Goal: Information Seeking & Learning: Find specific fact

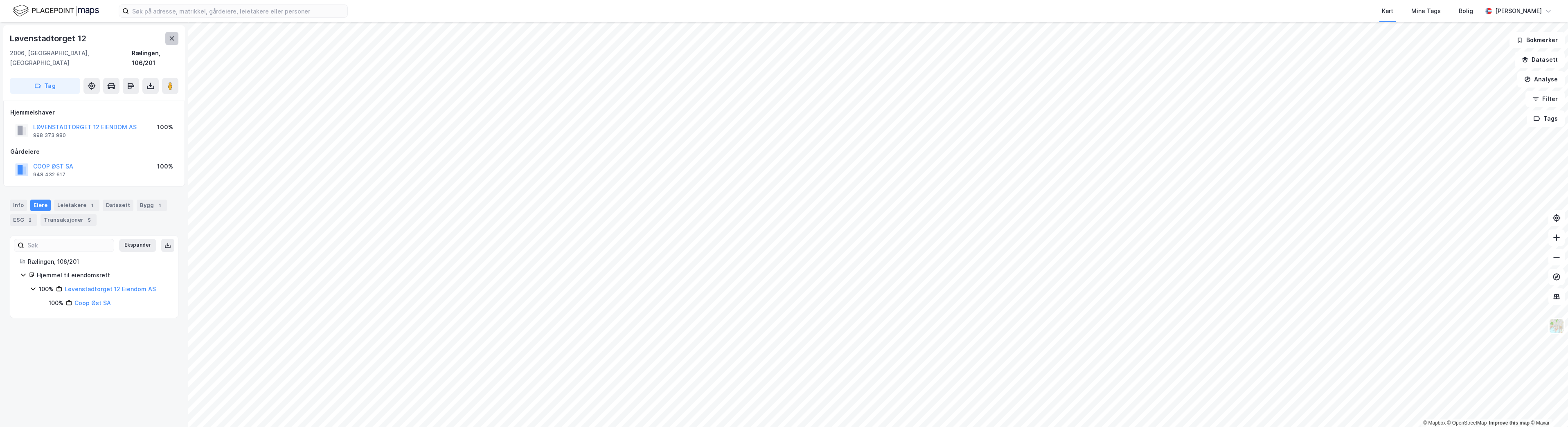
click at [171, 39] on icon at bounding box center [172, 39] width 7 height 7
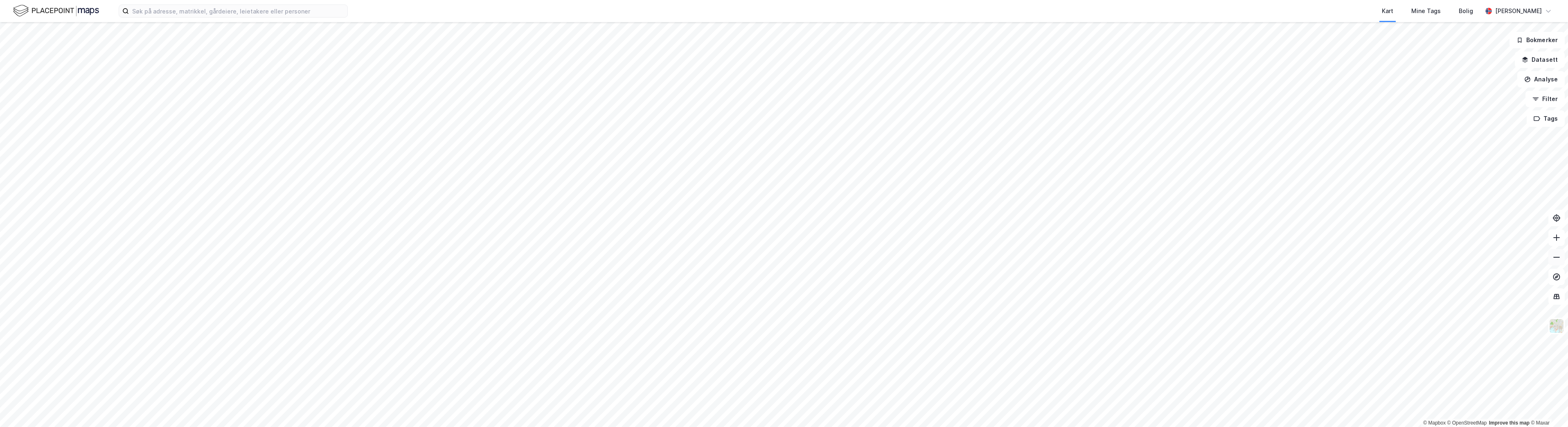
click at [1559, 261] on icon at bounding box center [1556, 257] width 8 height 8
click at [148, 11] on input at bounding box center [238, 11] width 219 height 12
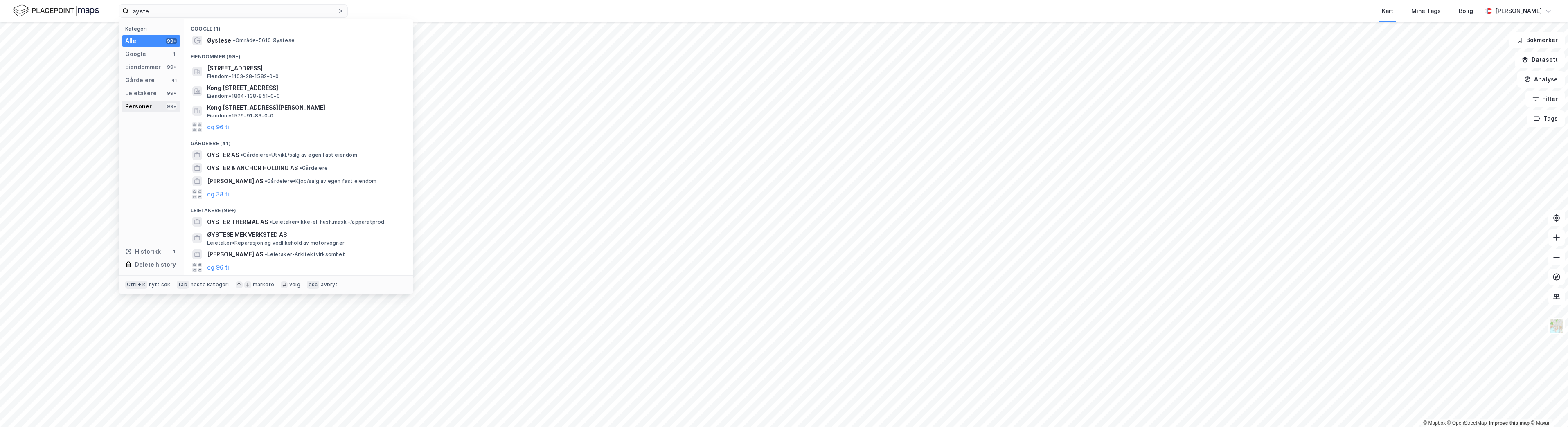
click at [139, 107] on div "Personer" at bounding box center [138, 106] width 26 height 10
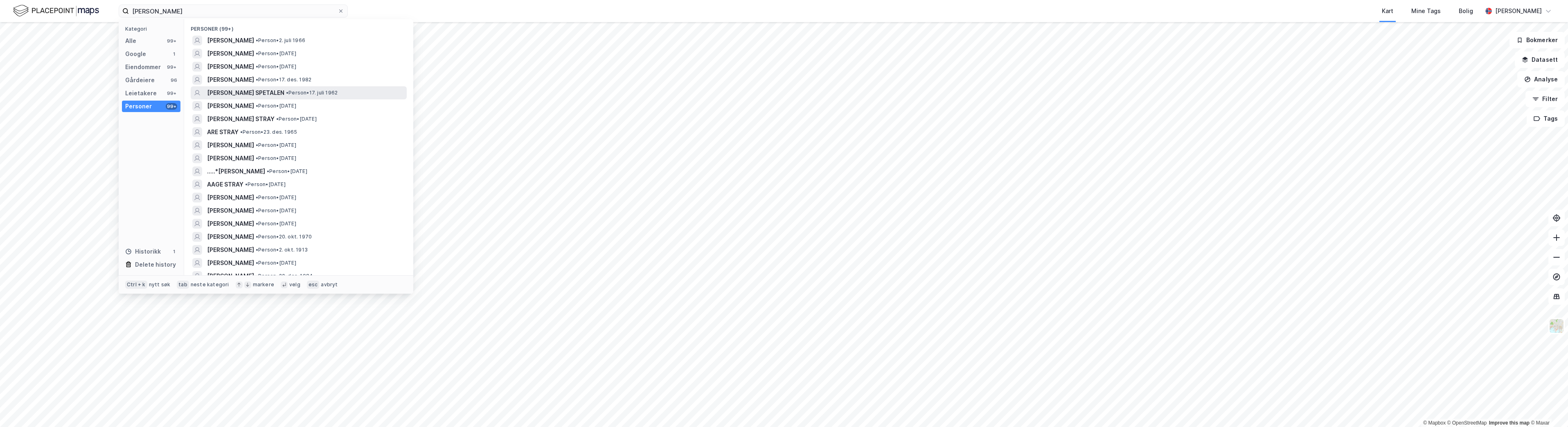
click at [286, 94] on span "•" at bounding box center [287, 92] width 2 height 6
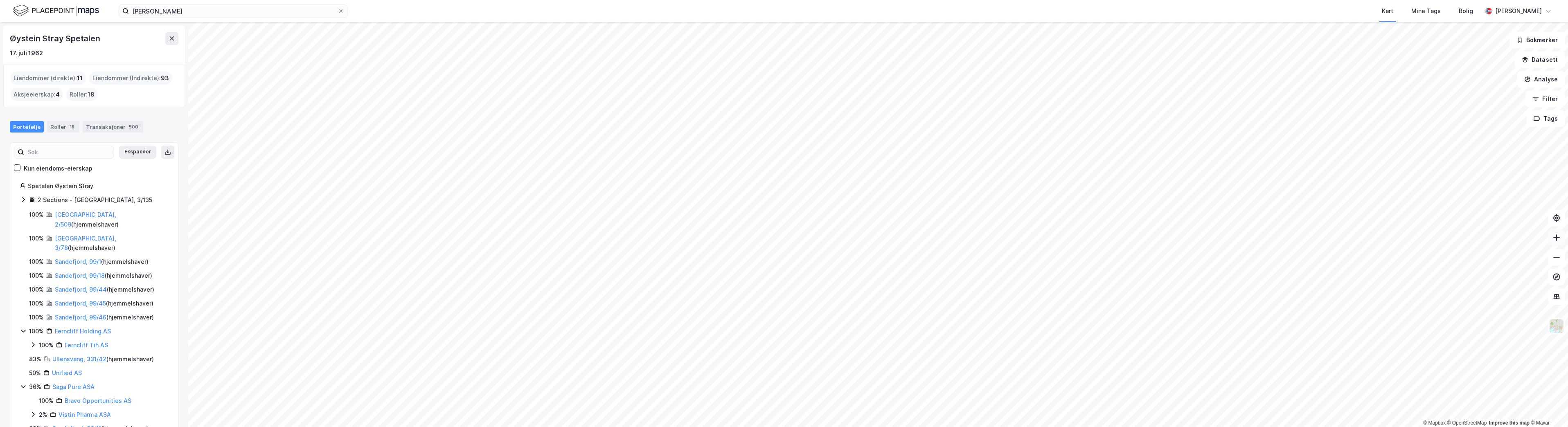
click at [1560, 238] on icon at bounding box center [1556, 237] width 8 height 8
click at [1567, 242] on html "øystein stray Kart Mine Tags [PERSON_NAME] [PERSON_NAME] © Mapbox © OpenStreetM…" at bounding box center [784, 213] width 1568 height 427
click at [1561, 238] on button at bounding box center [1557, 237] width 17 height 17
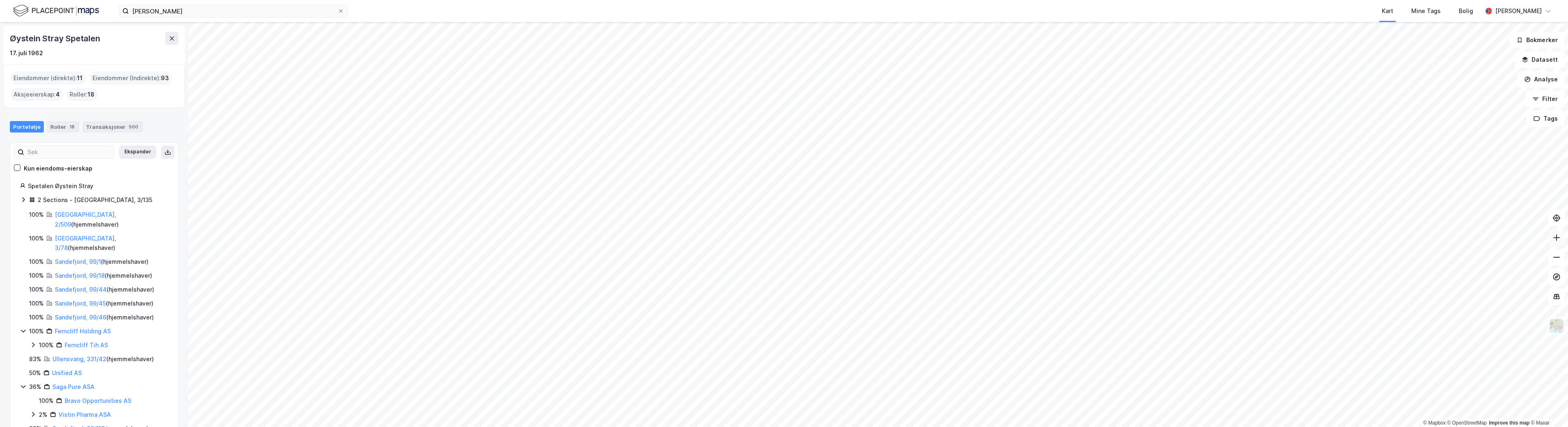
click at [1561, 238] on button at bounding box center [1557, 237] width 17 height 17
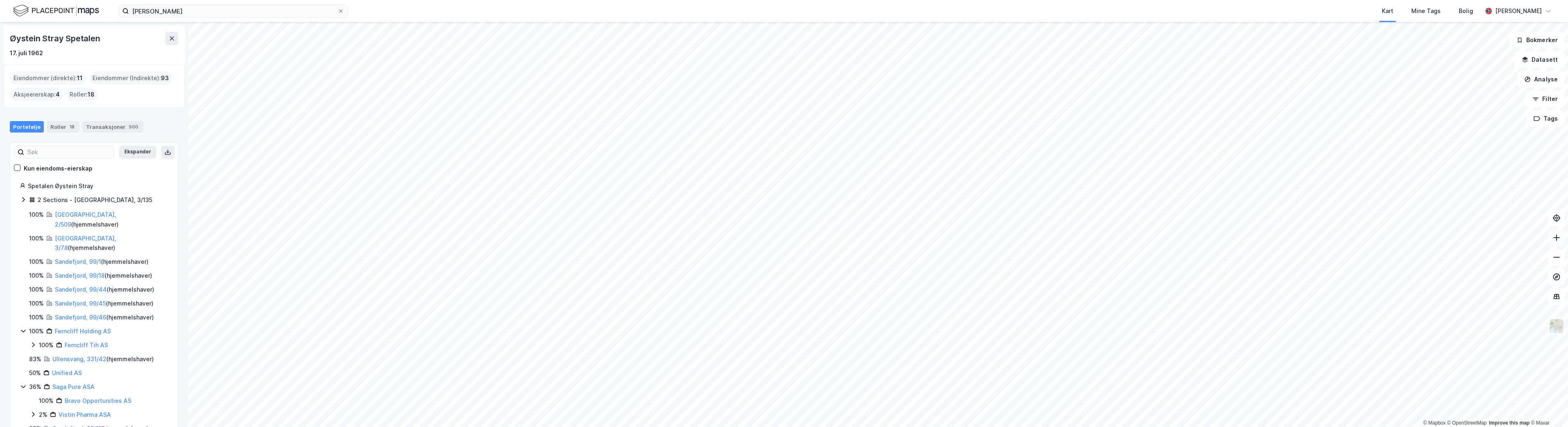
click at [1561, 238] on button at bounding box center [1557, 237] width 17 height 17
click at [1553, 238] on icon at bounding box center [1556, 237] width 8 height 8
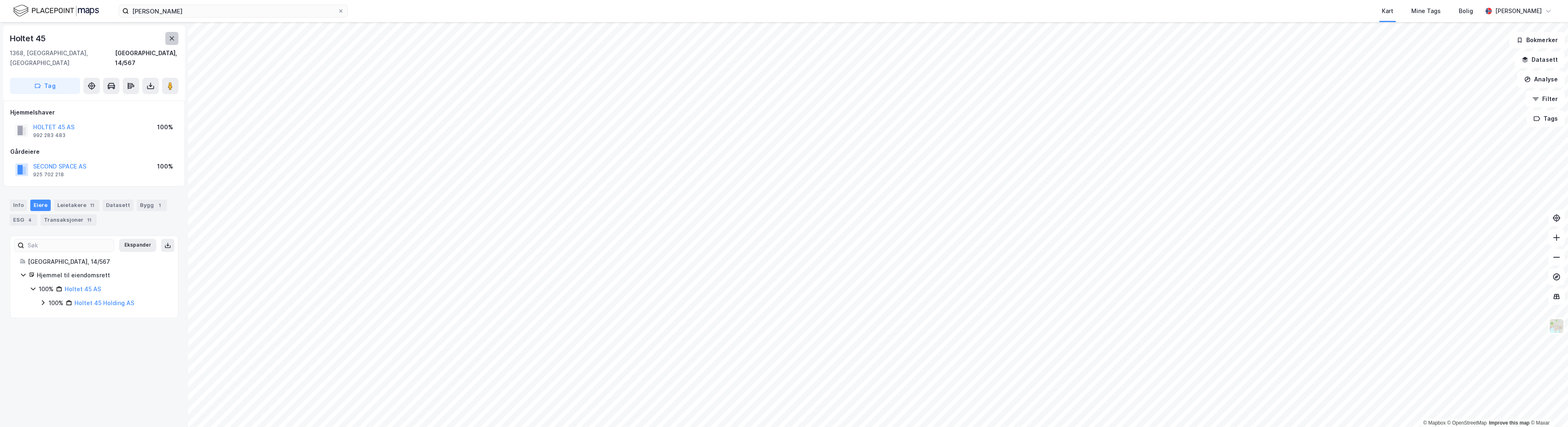
click at [168, 33] on button at bounding box center [172, 38] width 13 height 13
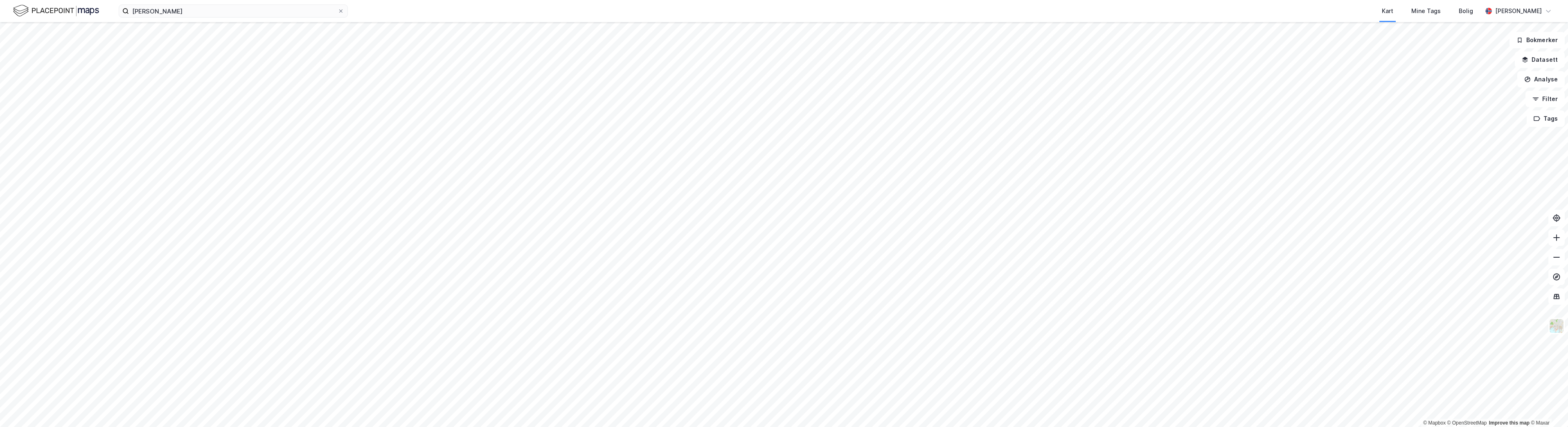
click at [175, 18] on div "øystein stray Kart Mine Tags [PERSON_NAME] [PERSON_NAME][GEOGRAPHIC_DATA]" at bounding box center [784, 11] width 1568 height 22
click at [180, 15] on input "[PERSON_NAME]" at bounding box center [233, 11] width 209 height 12
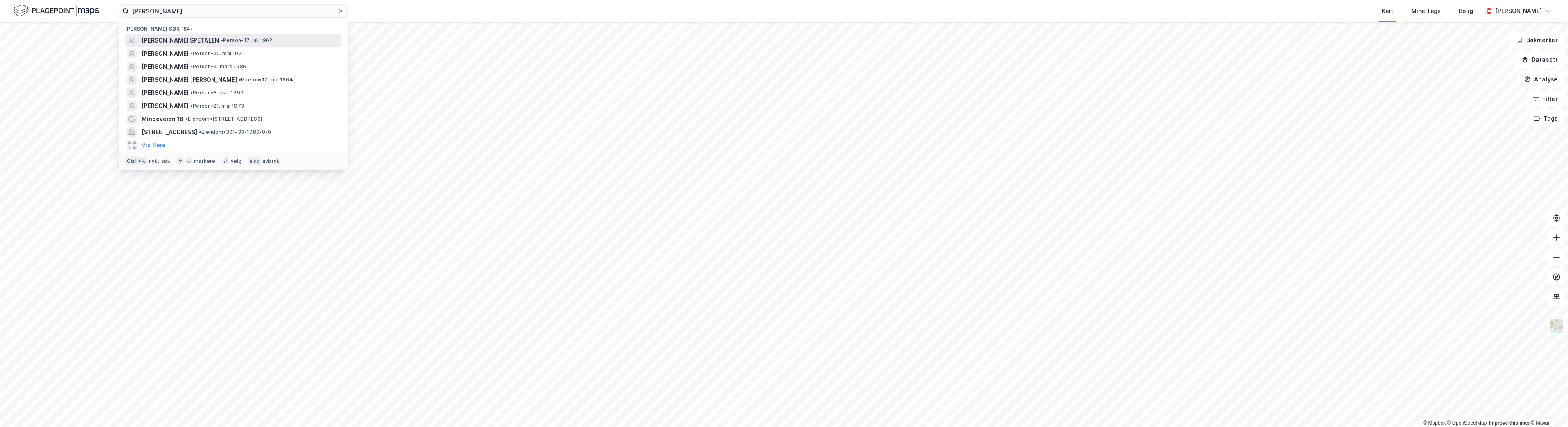
click at [226, 36] on div "[PERSON_NAME] SPETALEN • Person • 17. juli 1962" at bounding box center [241, 40] width 198 height 10
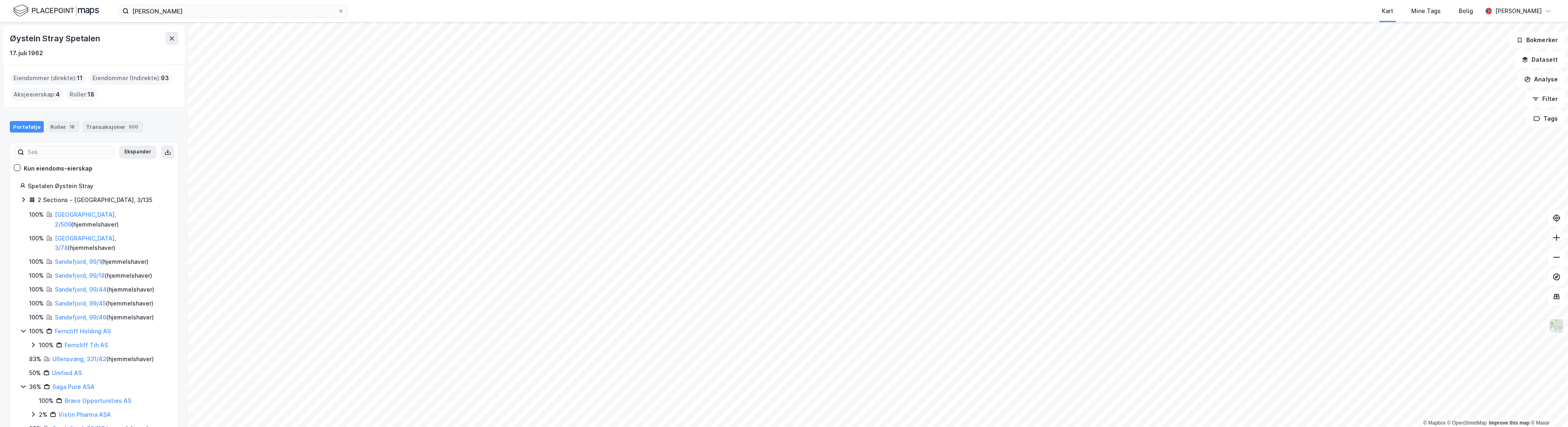
click at [1551, 241] on button at bounding box center [1557, 237] width 17 height 17
click at [1020, 0] on html "øystein stray Kart Mine Tags [PERSON_NAME] [PERSON_NAME] © Mapbox © OpenStreetM…" at bounding box center [784, 213] width 1568 height 427
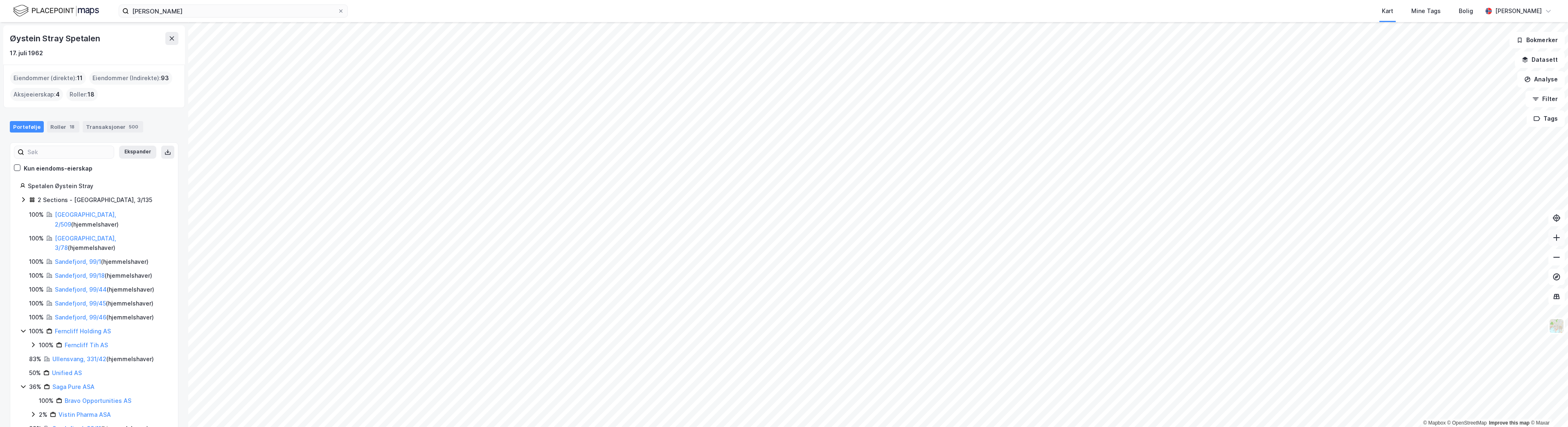
click at [1555, 237] on icon at bounding box center [1556, 237] width 8 height 8
click at [1555, 237] on icon at bounding box center [1556, 237] width 8 height 8
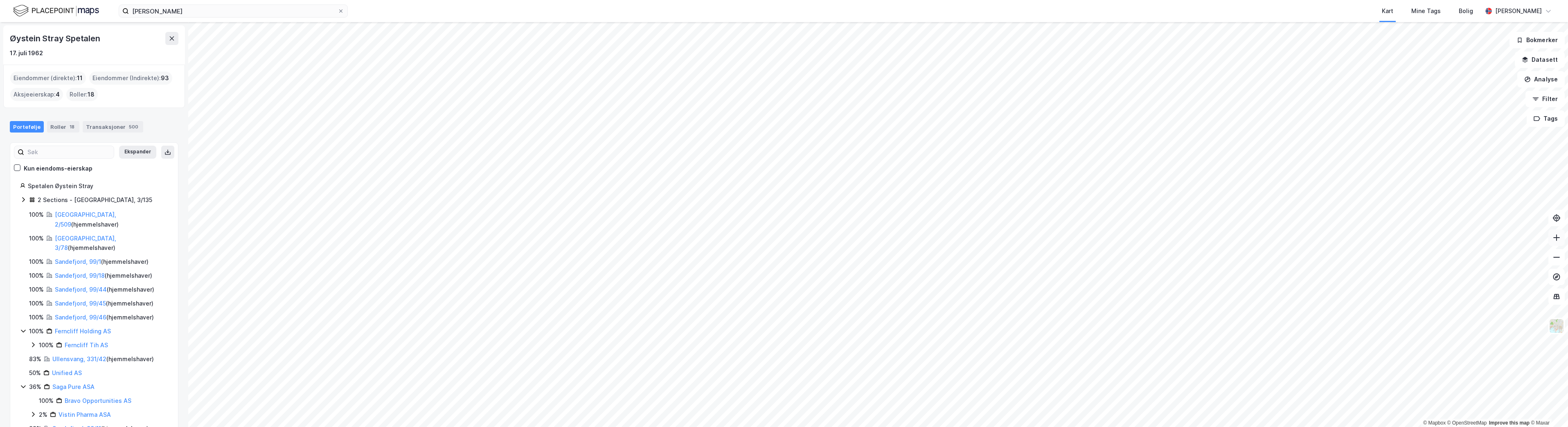
click at [1557, 241] on icon at bounding box center [1556, 237] width 8 height 8
drag, startPoint x: 1557, startPoint y: 241, endPoint x: 1548, endPoint y: 238, distance: 9.5
click at [1556, 241] on icon at bounding box center [1556, 237] width 8 height 8
click at [1560, 261] on icon at bounding box center [1556, 257] width 8 height 8
click at [1555, 239] on icon at bounding box center [1556, 237] width 8 height 8
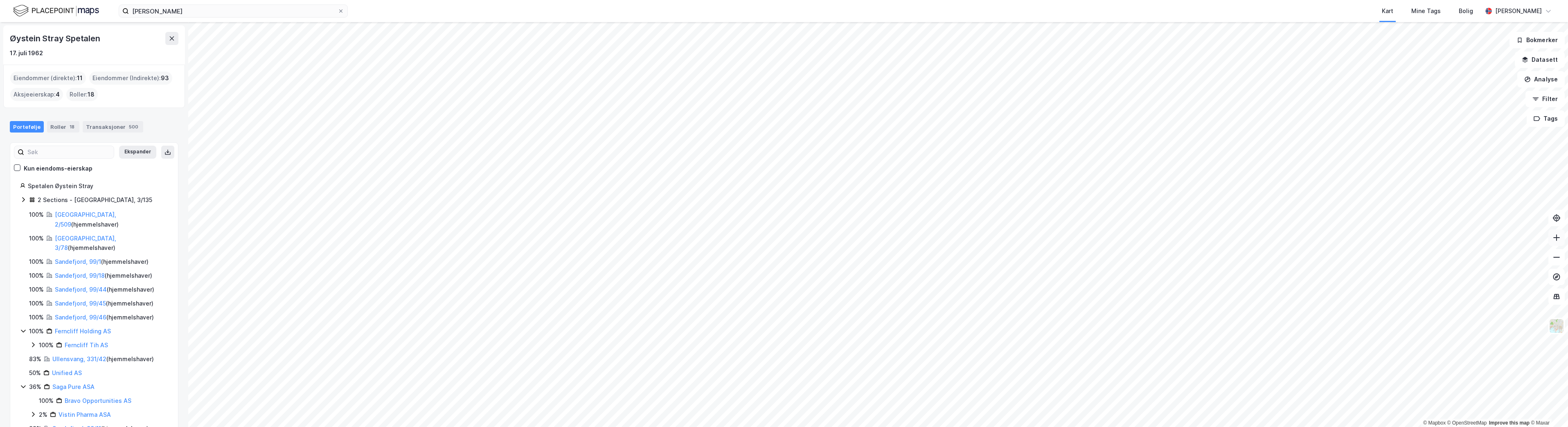
click at [1555, 239] on icon at bounding box center [1556, 237] width 8 height 8
click at [24, 201] on icon at bounding box center [23, 200] width 7 height 7
click at [23, 199] on icon at bounding box center [23, 200] width 7 height 7
click at [25, 197] on icon at bounding box center [23, 200] width 7 height 7
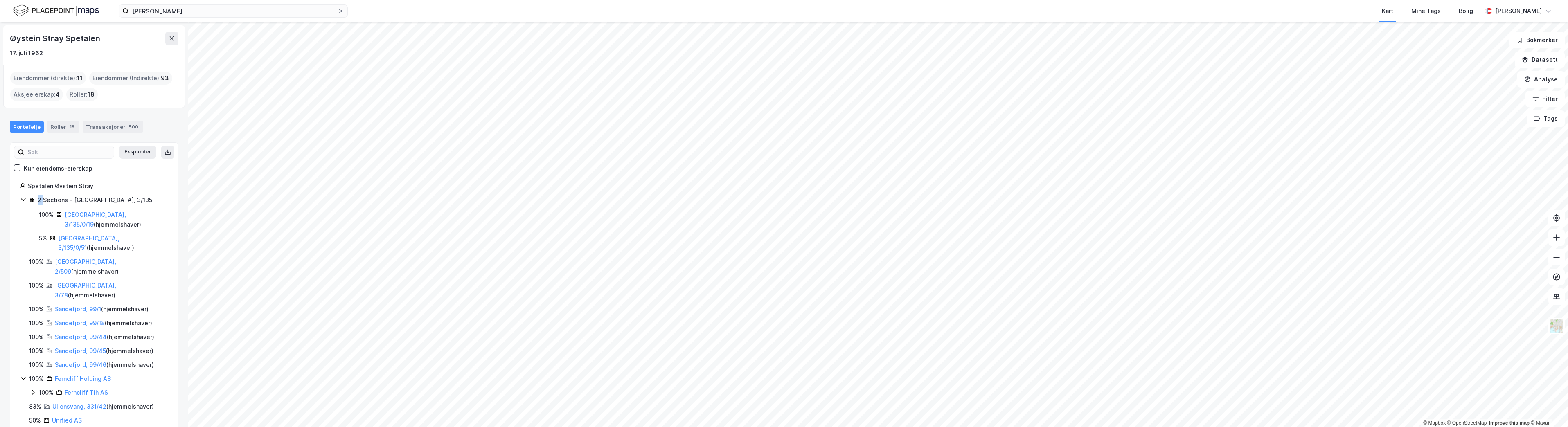
click at [26, 198] on icon at bounding box center [23, 200] width 7 height 7
click at [23, 327] on icon at bounding box center [23, 330] width 7 height 7
click at [22, 369] on icon at bounding box center [23, 372] width 7 height 7
click at [70, 212] on link "[GEOGRAPHIC_DATA], 2/509" at bounding box center [85, 219] width 61 height 17
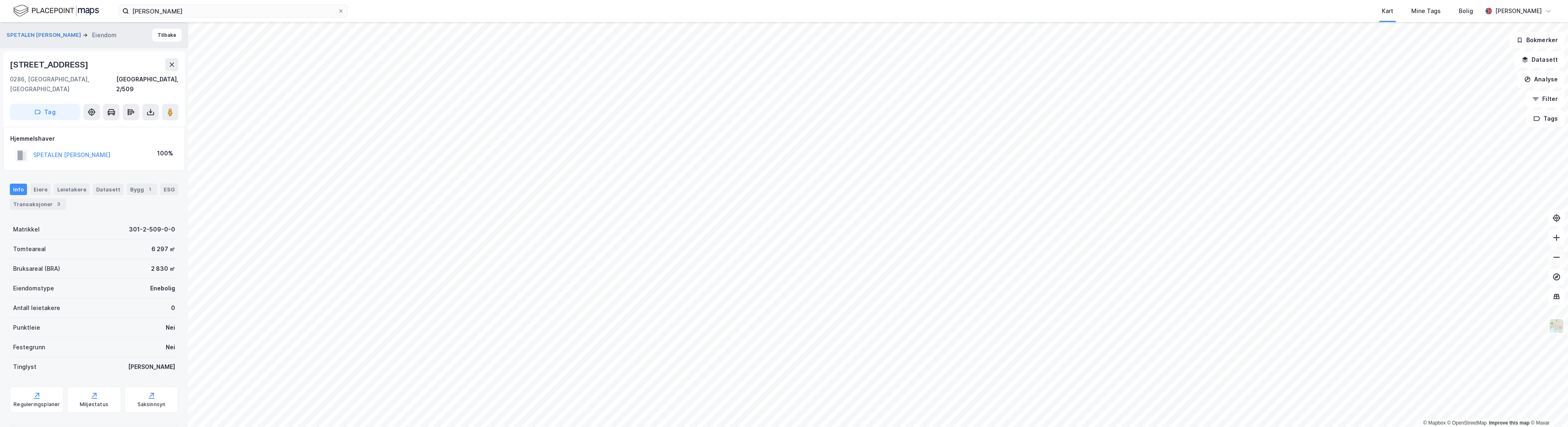
click at [1556, 257] on icon at bounding box center [1556, 257] width 8 height 8
click at [1556, 258] on icon at bounding box center [1556, 257] width 8 height 8
click at [1563, 243] on button at bounding box center [1557, 237] width 17 height 17
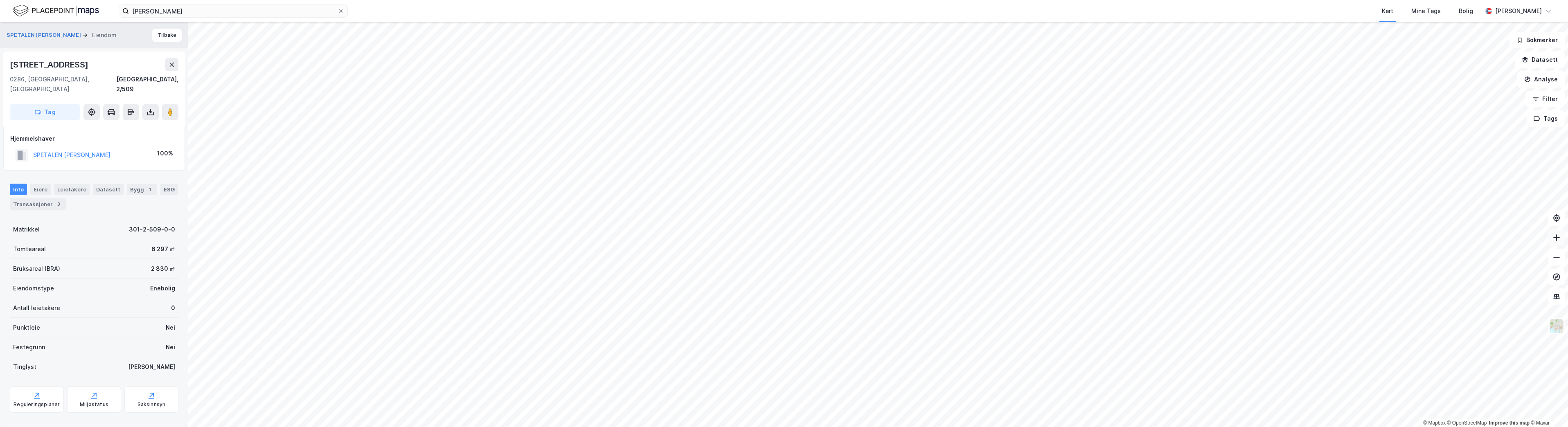
click at [1563, 243] on button at bounding box center [1557, 237] width 17 height 17
click at [1089, 426] on html "øystein stray Kart Mine Tags [PERSON_NAME] [PERSON_NAME][GEOGRAPHIC_DATA] © Map…" at bounding box center [784, 213] width 1568 height 427
click at [777, 426] on html "øystein stray Kart Mine Tags [PERSON_NAME] [PERSON_NAME][GEOGRAPHIC_DATA] © Map…" at bounding box center [784, 213] width 1568 height 427
click at [896, 426] on html "øystein stray Kart Mine Tags [PERSON_NAME] [PERSON_NAME][GEOGRAPHIC_DATA] © Map…" at bounding box center [784, 213] width 1568 height 427
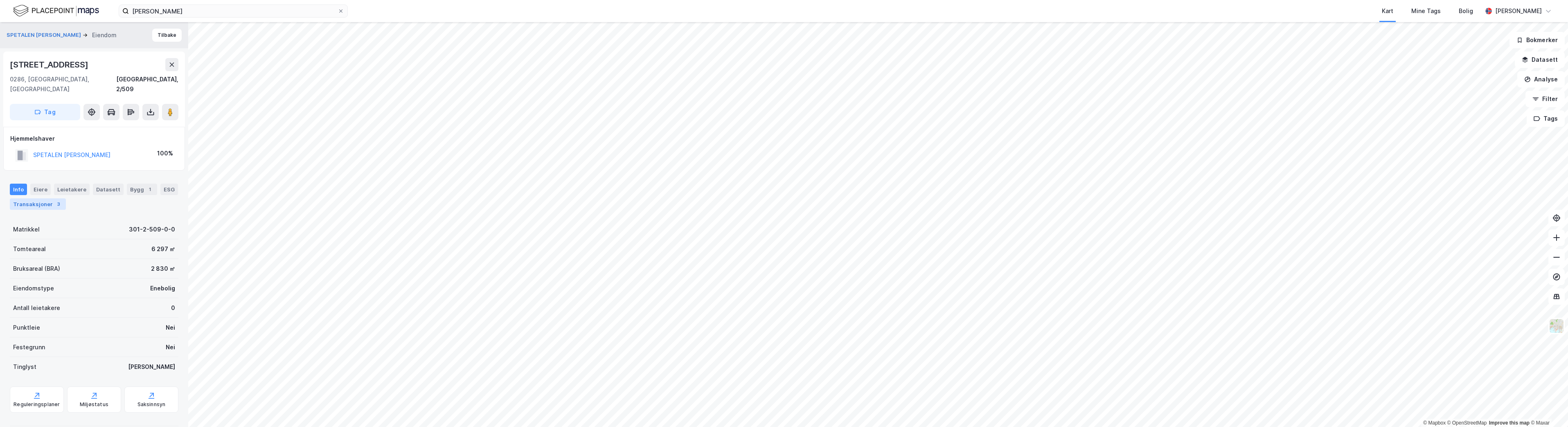
click at [34, 198] on div "Transaksjoner 3" at bounding box center [38, 203] width 56 height 11
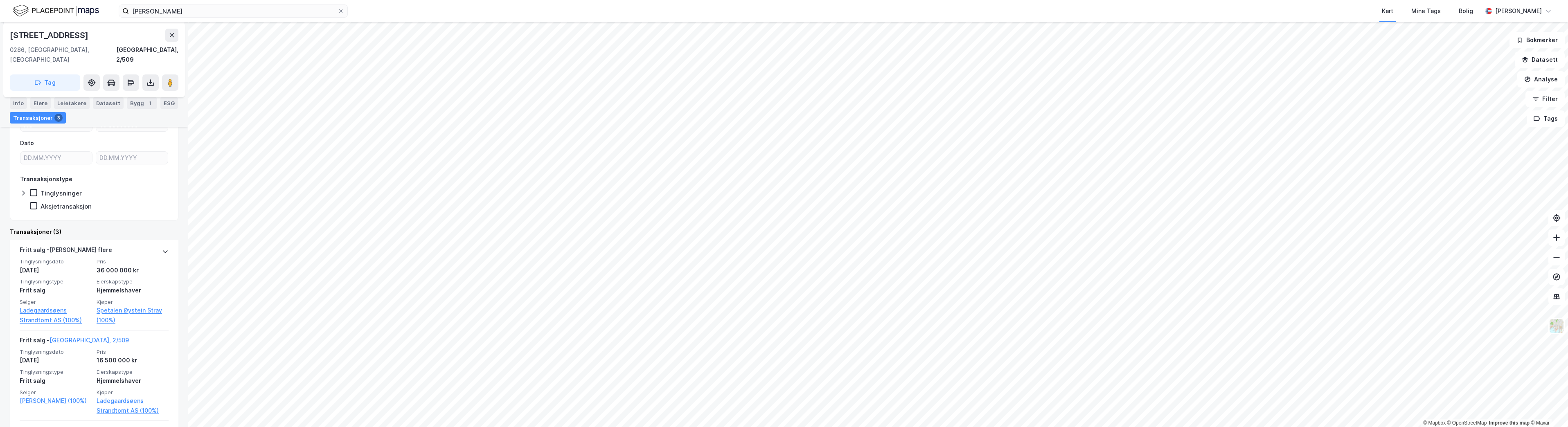
scroll to position [163, 0]
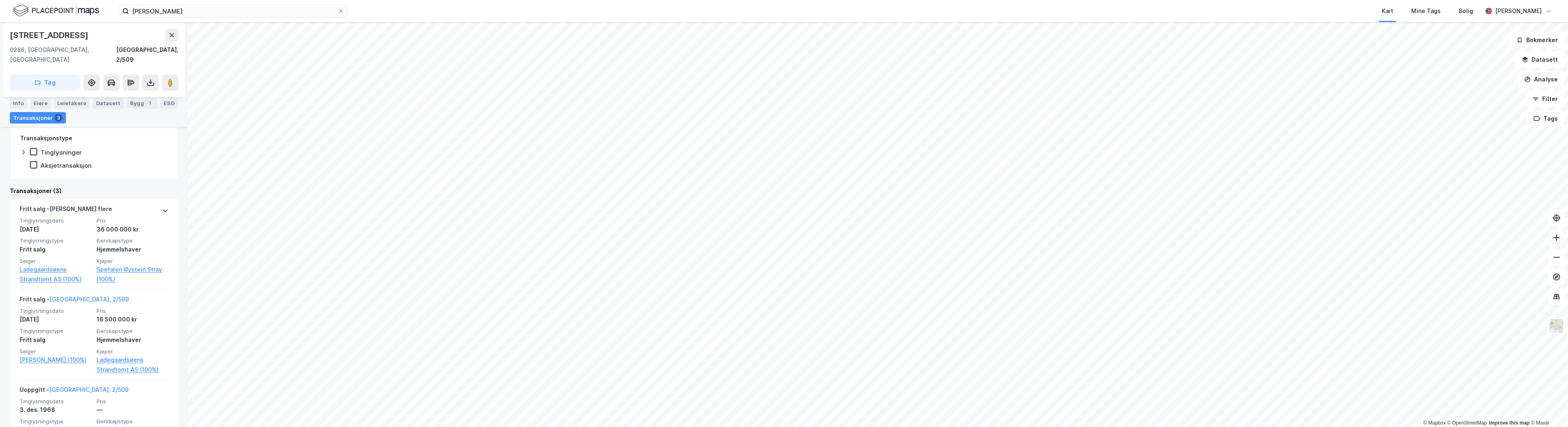
click at [1554, 236] on icon at bounding box center [1556, 237] width 8 height 8
click at [1551, 237] on button at bounding box center [1557, 237] width 17 height 17
click at [1551, 256] on button at bounding box center [1557, 257] width 17 height 17
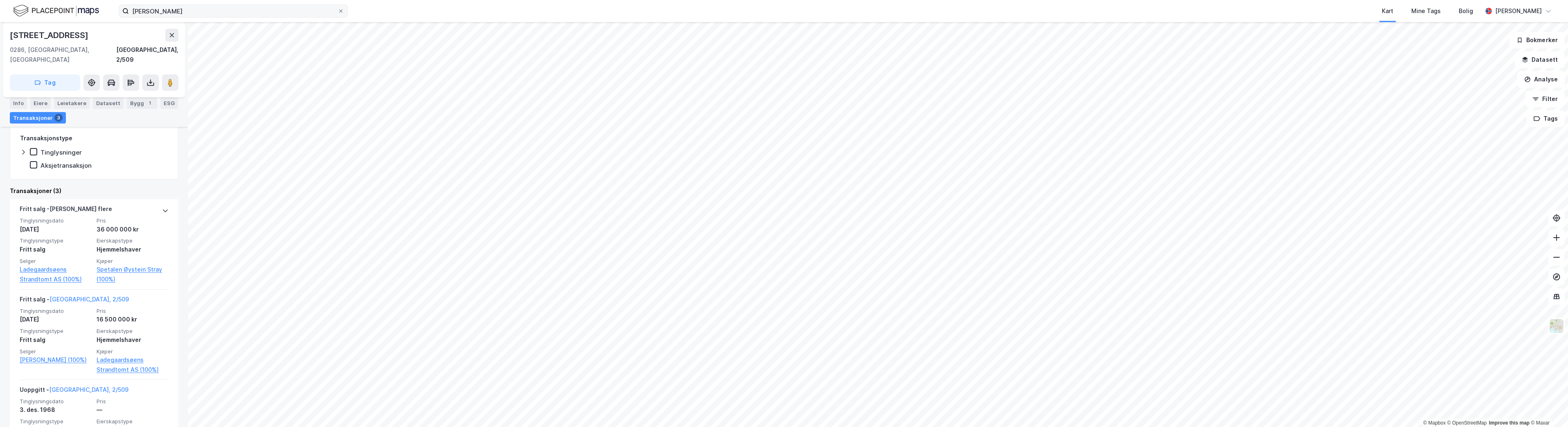
scroll to position [0, 0]
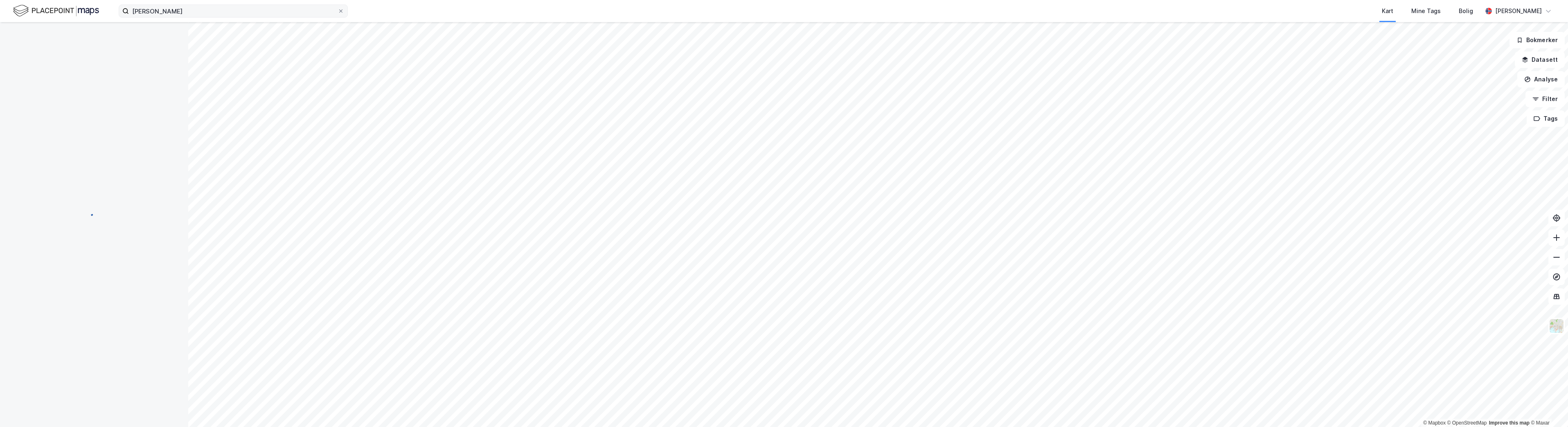
scroll to position [54, 0]
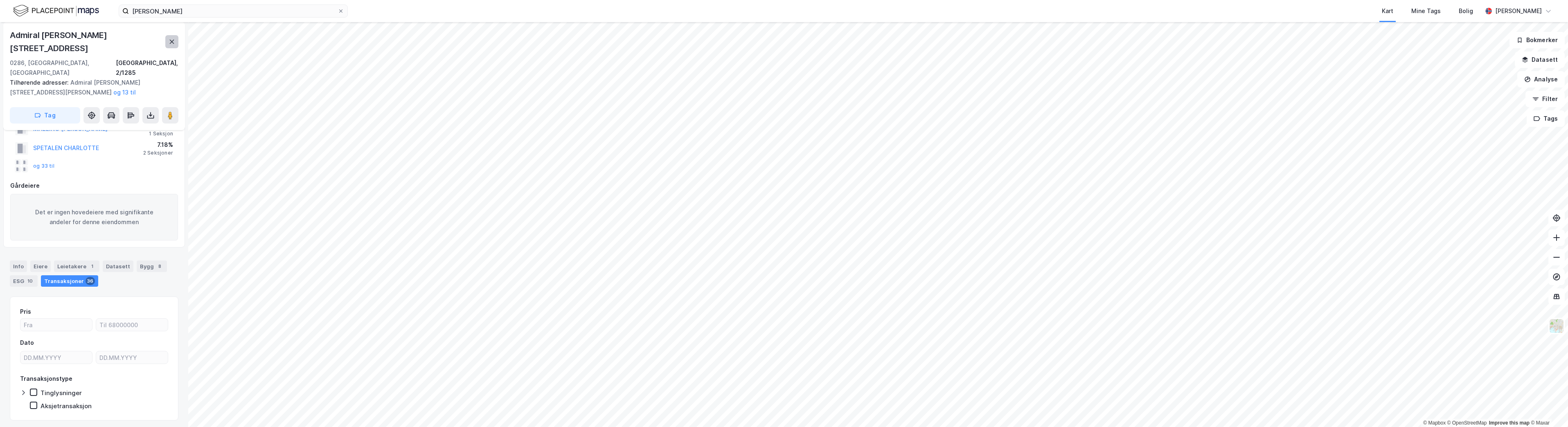
click at [174, 39] on icon at bounding box center [172, 42] width 7 height 7
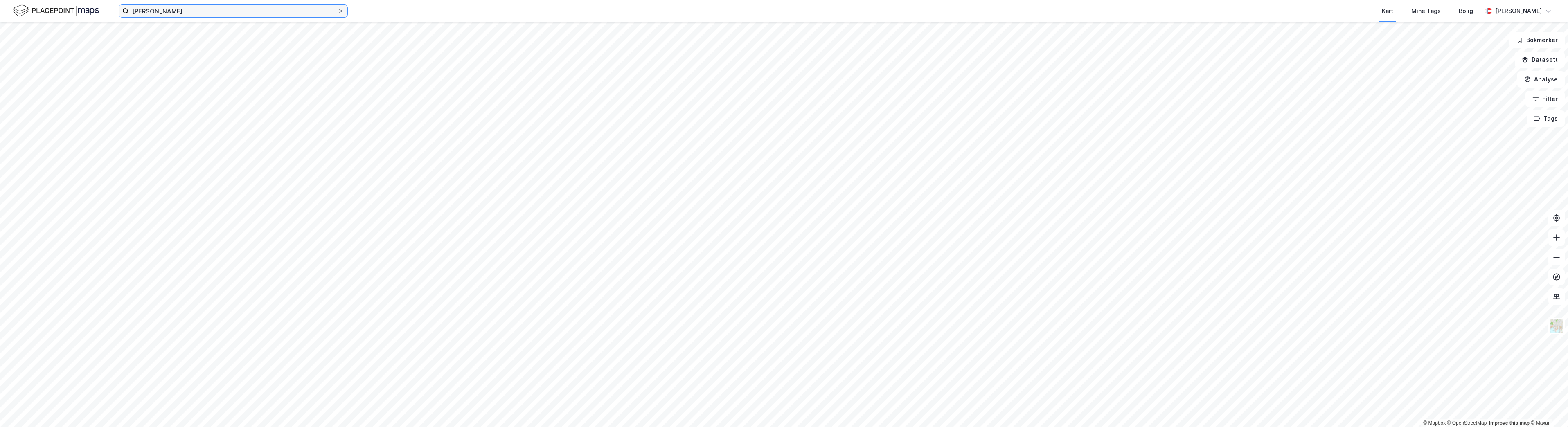
click at [160, 13] on input "[PERSON_NAME]" at bounding box center [233, 11] width 209 height 12
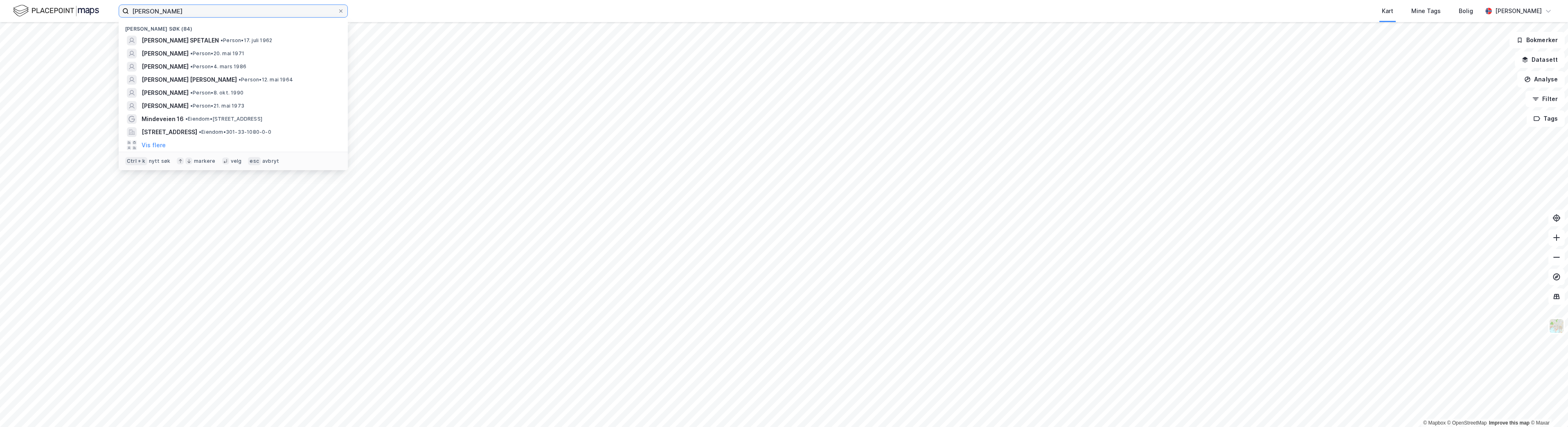
click at [160, 13] on input "[PERSON_NAME]" at bounding box center [233, 11] width 209 height 12
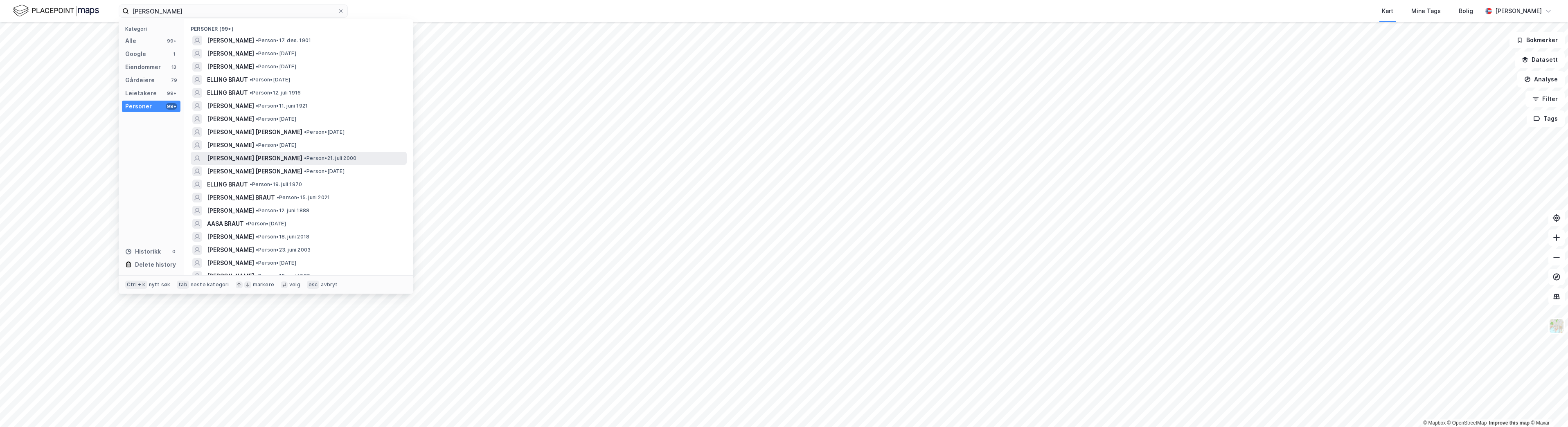
click at [304, 159] on span "• Person • 21. juli 2000" at bounding box center [330, 158] width 52 height 7
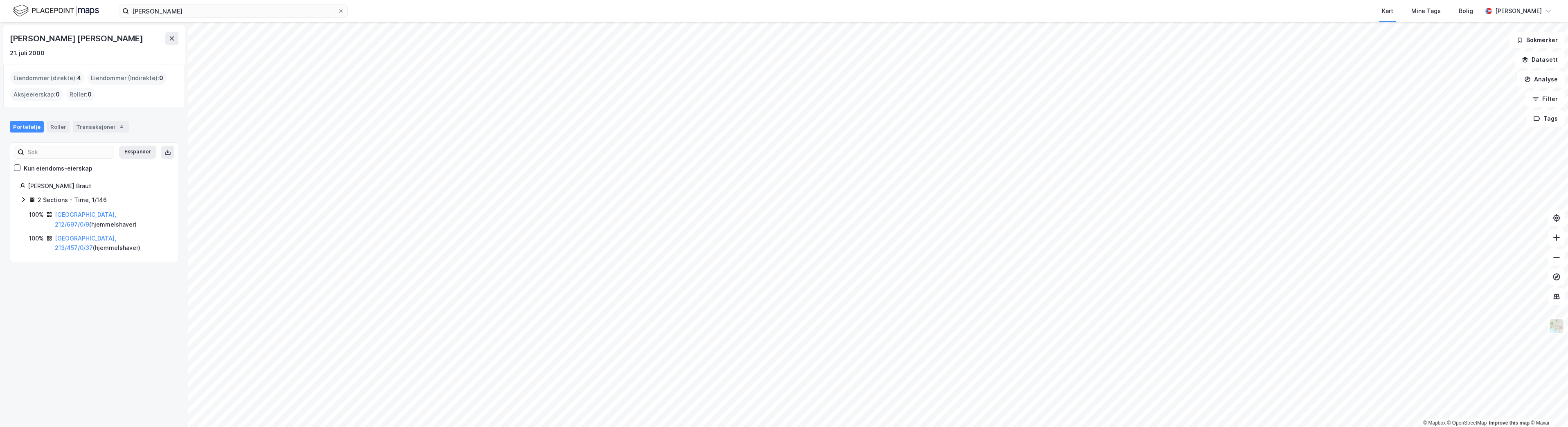
click at [24, 199] on icon at bounding box center [23, 200] width 7 height 7
click at [83, 214] on link "Time, 1/146/0/39" at bounding box center [88, 214] width 48 height 7
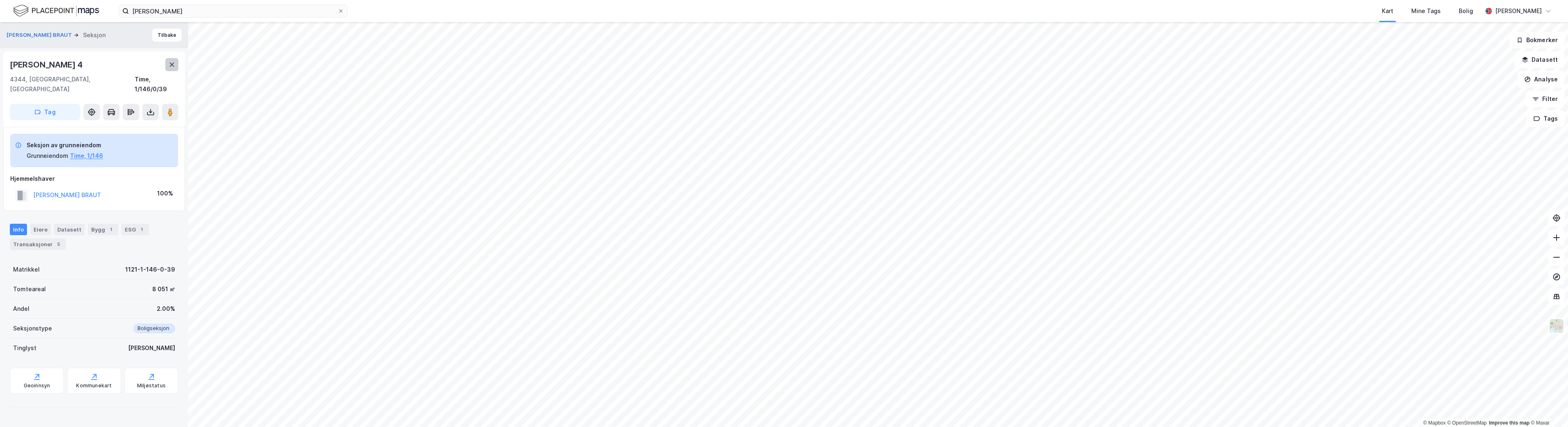
click at [175, 70] on button at bounding box center [172, 64] width 13 height 13
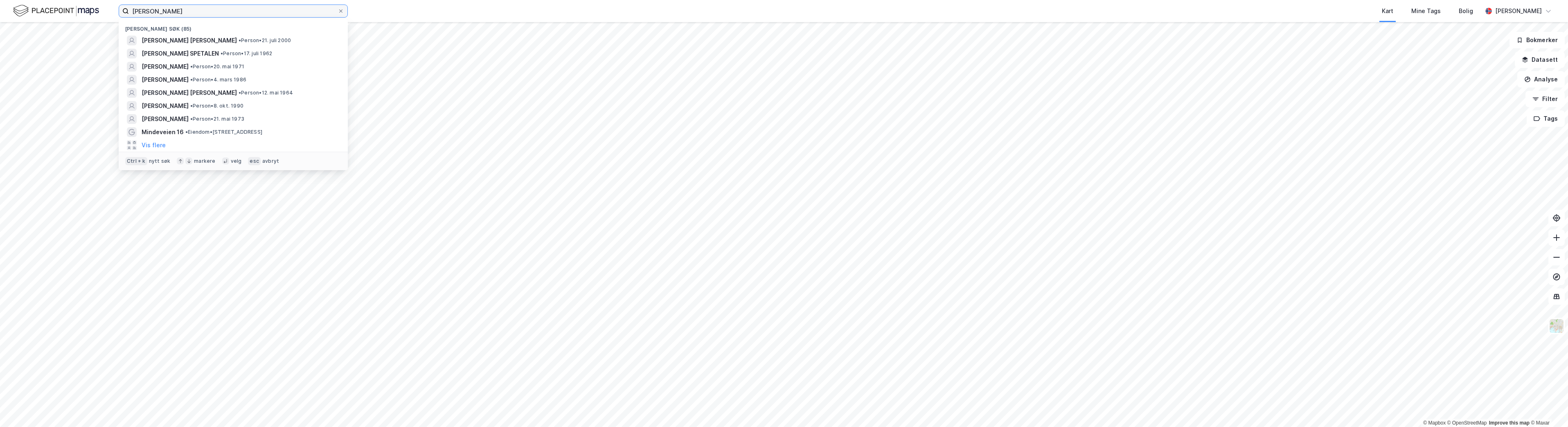
click at [177, 9] on input "[PERSON_NAME]" at bounding box center [233, 11] width 209 height 12
click at [213, 39] on span "[PERSON_NAME] [PERSON_NAME]" at bounding box center [189, 40] width 95 height 10
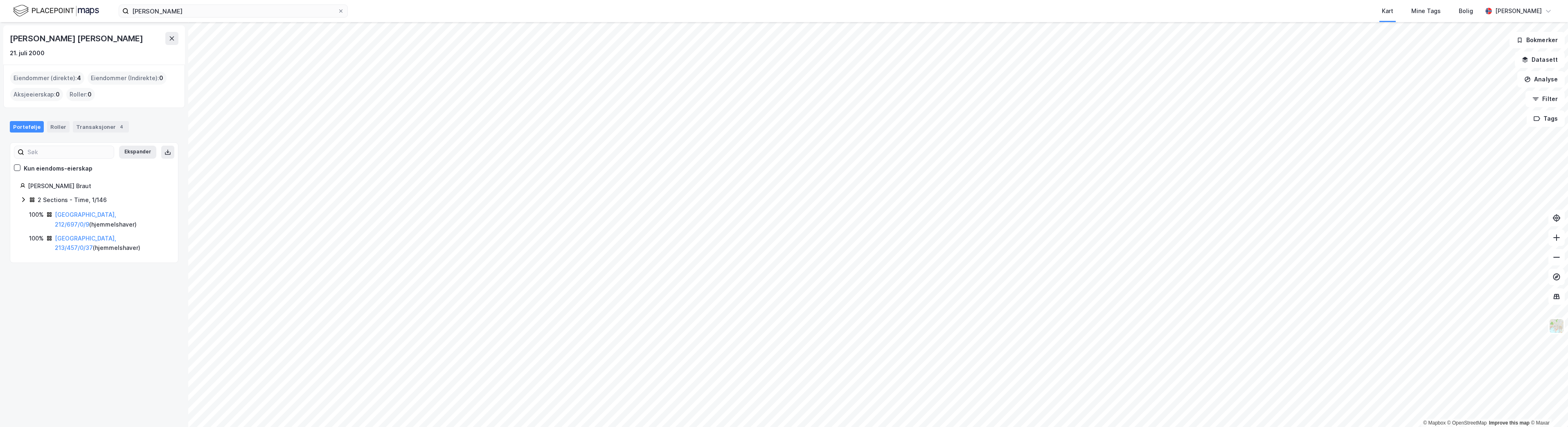
click at [24, 200] on icon at bounding box center [23, 200] width 2 height 5
click at [90, 243] on link "[GEOGRAPHIC_DATA], 212/697/0/9" at bounding box center [85, 247] width 61 height 17
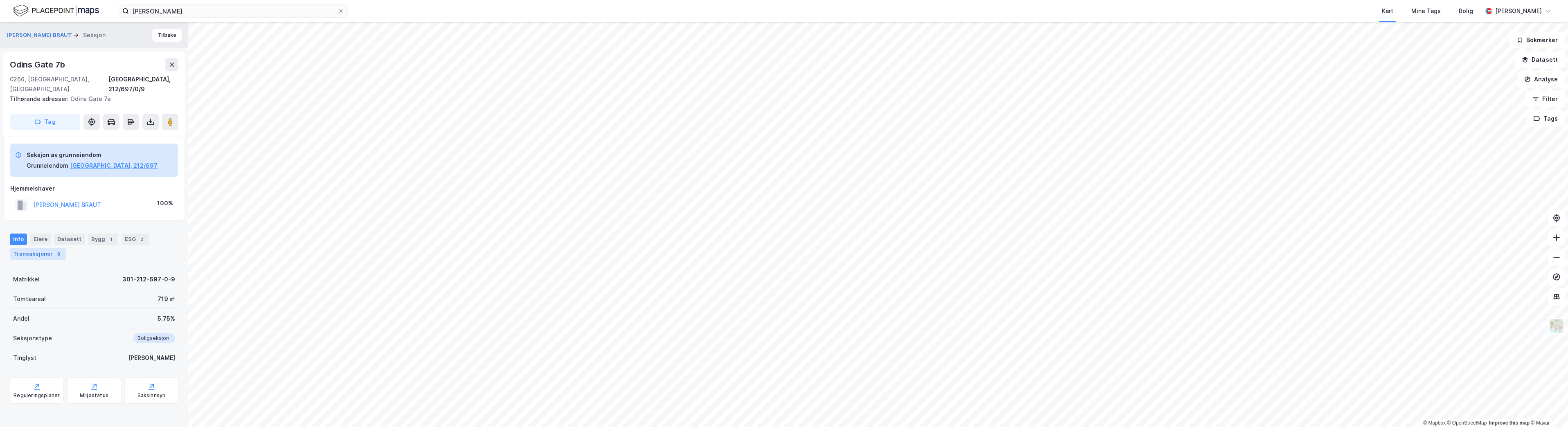
click at [47, 248] on div "Transaksjoner 8" at bounding box center [38, 253] width 56 height 11
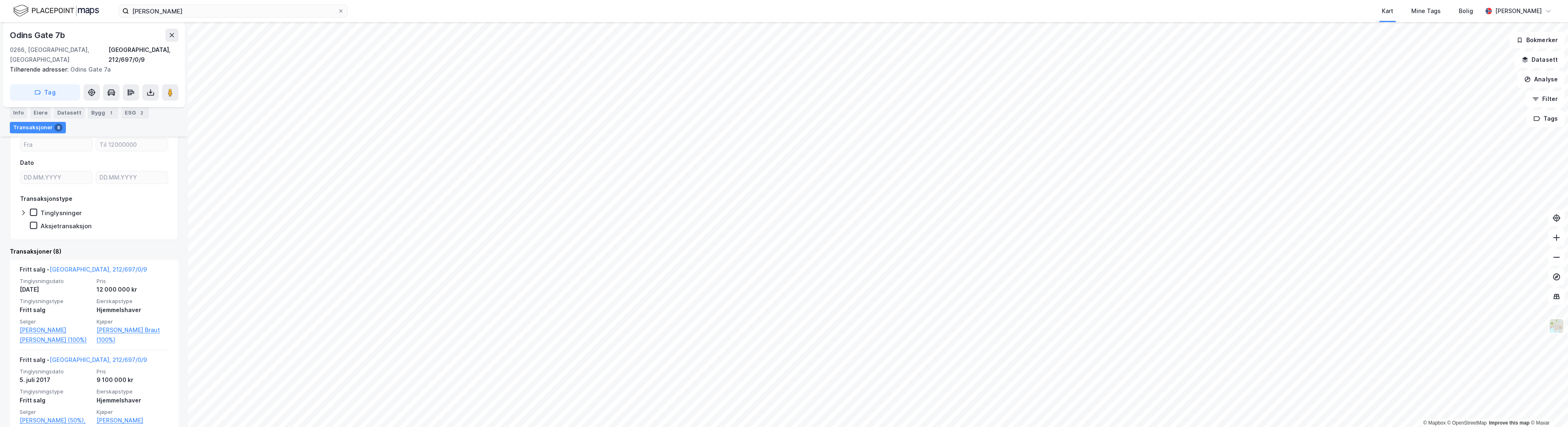
scroll to position [163, 0]
click at [175, 36] on icon at bounding box center [172, 35] width 7 height 7
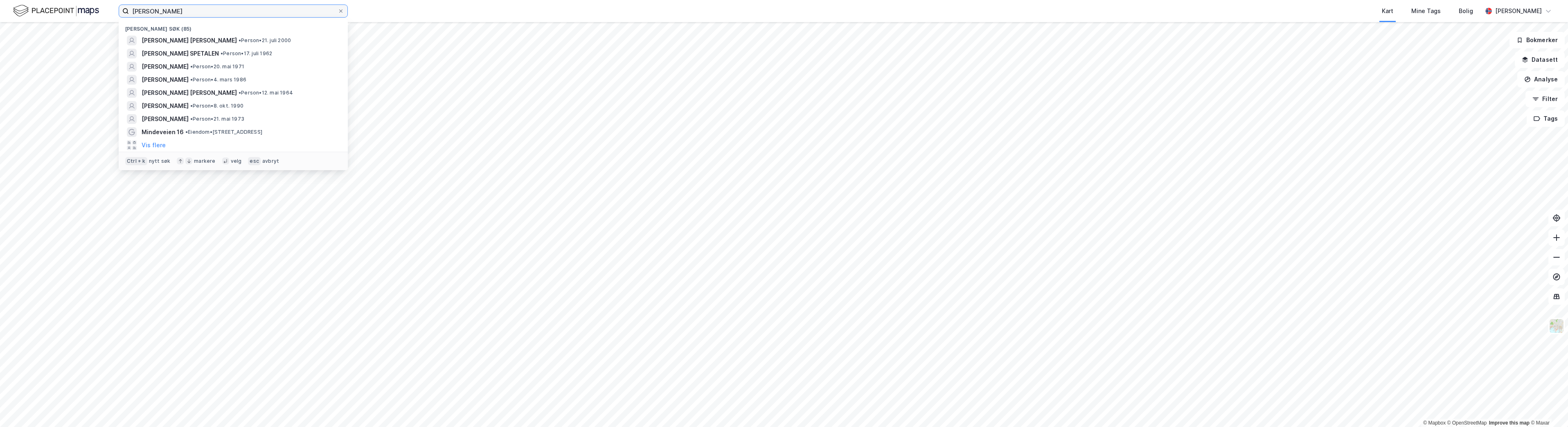
click at [182, 14] on input "[PERSON_NAME]" at bounding box center [233, 11] width 209 height 12
click at [208, 41] on span "[PERSON_NAME] [PERSON_NAME]" at bounding box center [189, 40] width 95 height 10
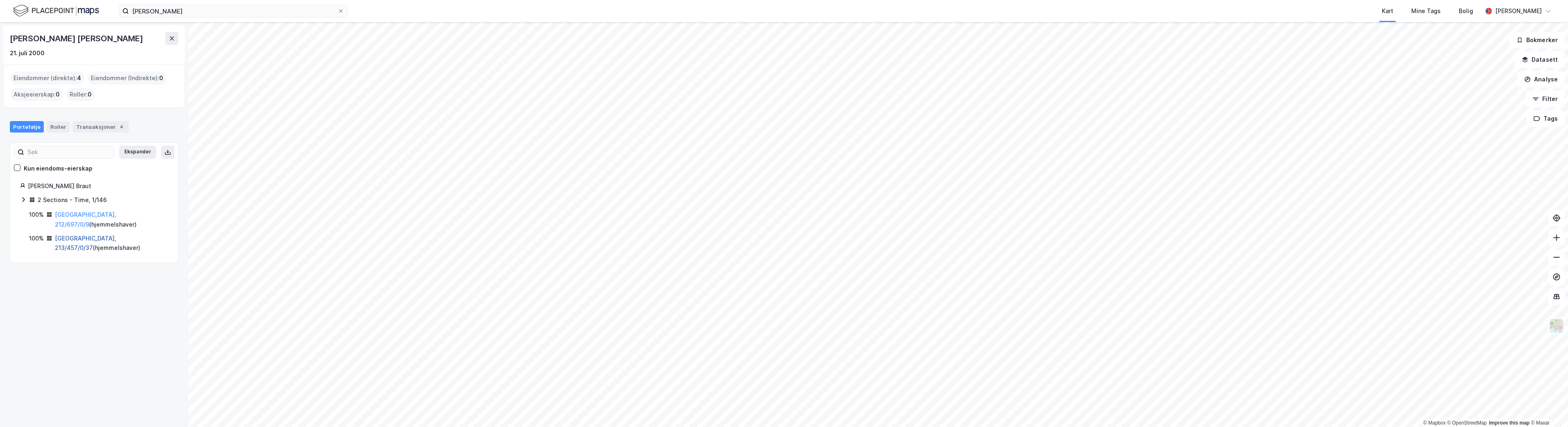
click at [64, 234] on link "[GEOGRAPHIC_DATA], 213/457/0/37" at bounding box center [85, 243] width 61 height 17
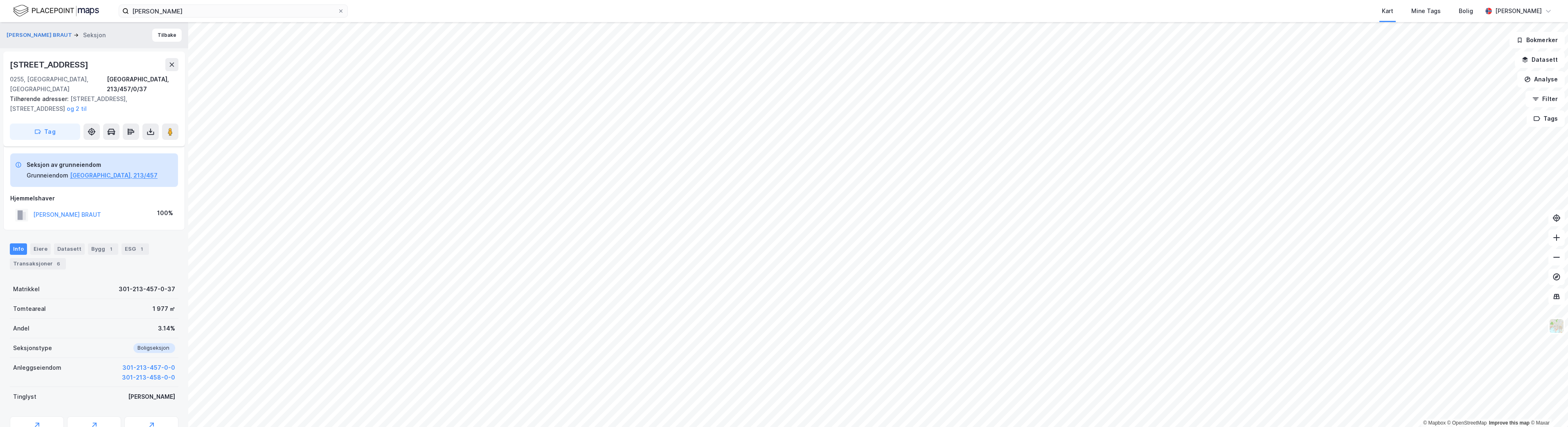
scroll to position [32, 0]
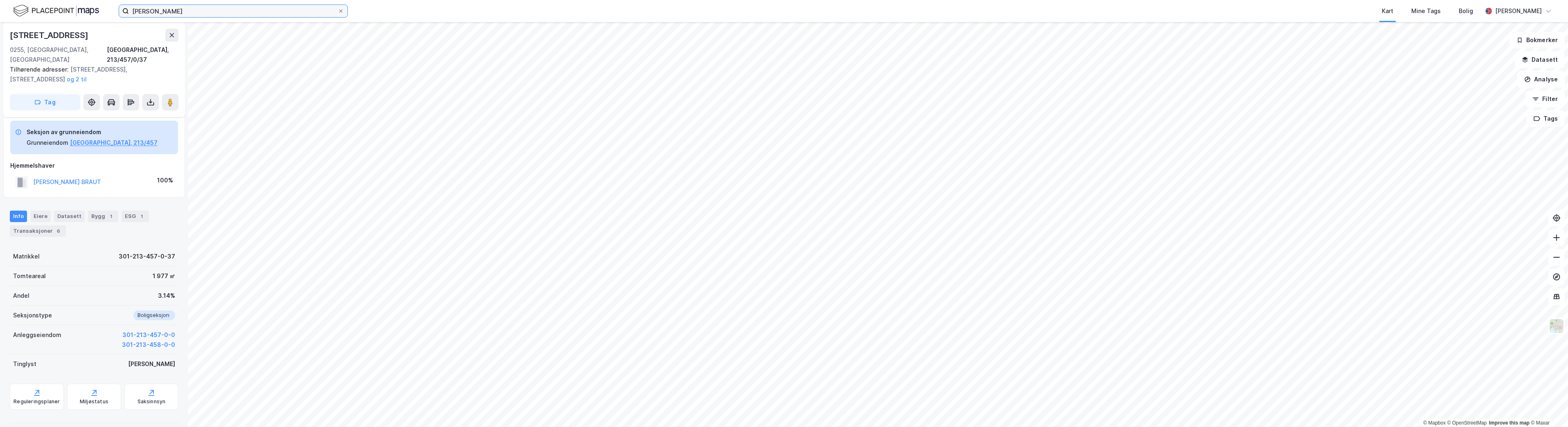
click at [179, 6] on input "[PERSON_NAME]" at bounding box center [233, 11] width 209 height 12
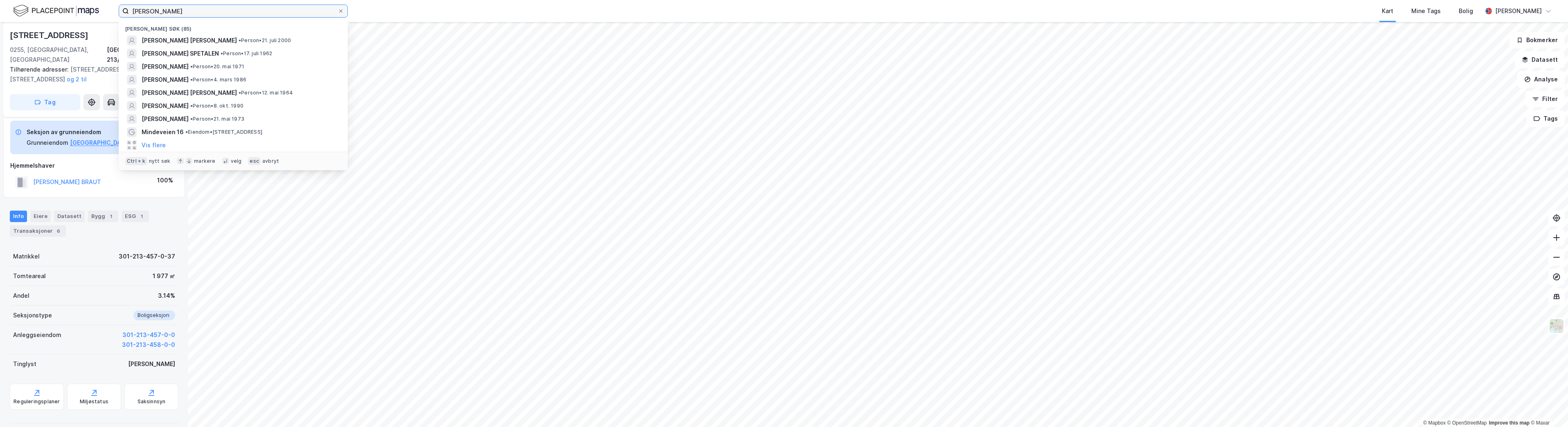
click at [179, 6] on input "[PERSON_NAME]" at bounding box center [233, 11] width 209 height 12
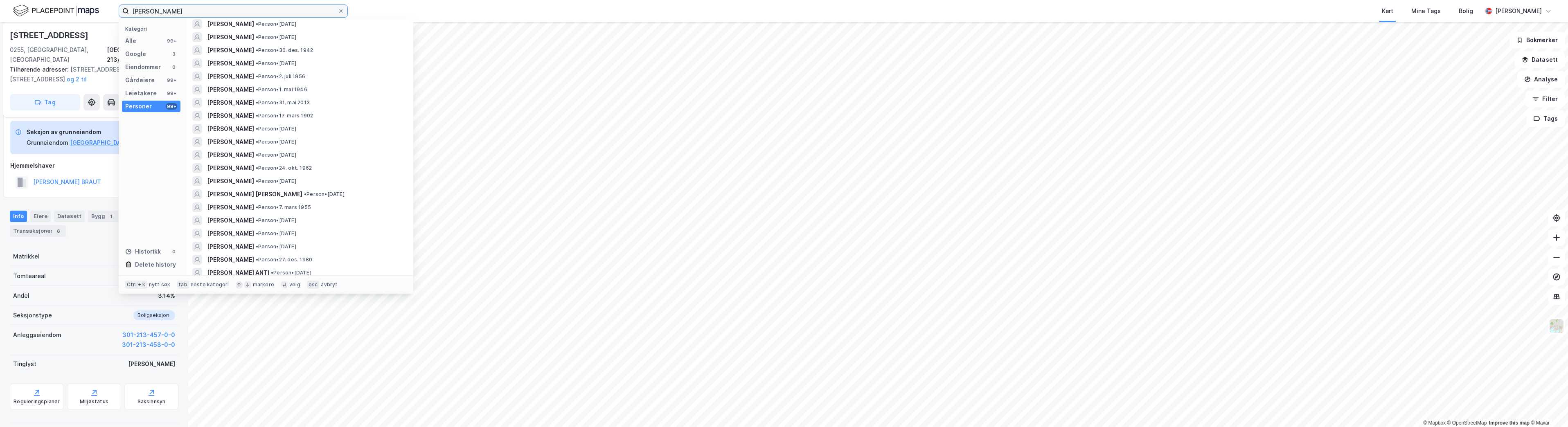
scroll to position [0, 0]
drag, startPoint x: 189, startPoint y: 14, endPoint x: 126, endPoint y: 13, distance: 63.0
click at [126, 13] on label "[PERSON_NAME]" at bounding box center [233, 11] width 229 height 13
type input "[PERSON_NAME]"
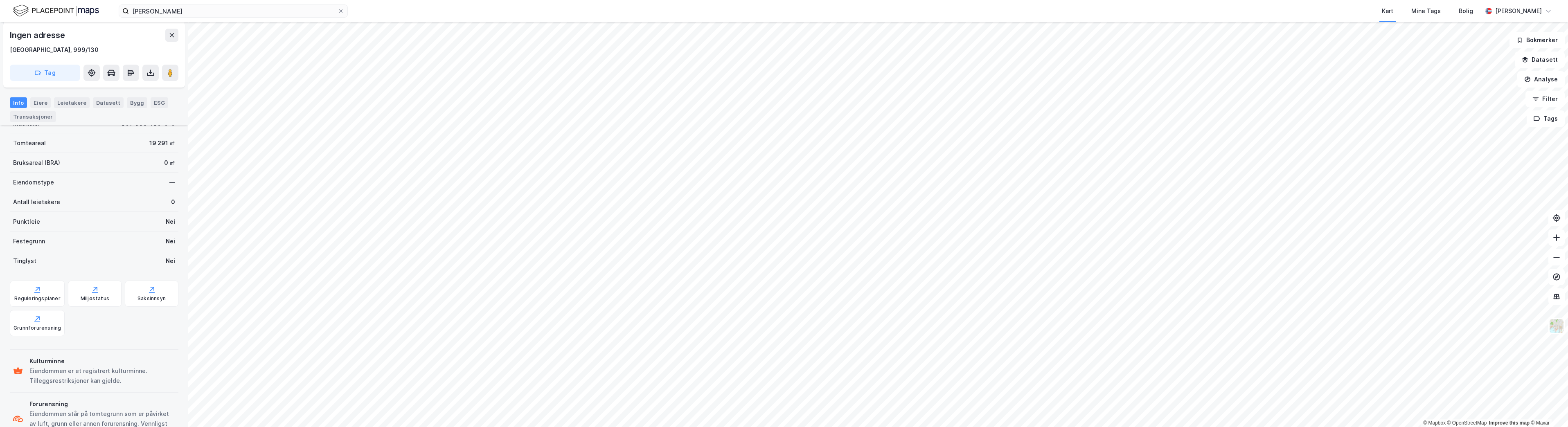
scroll to position [114, 0]
